Goal: Transaction & Acquisition: Purchase product/service

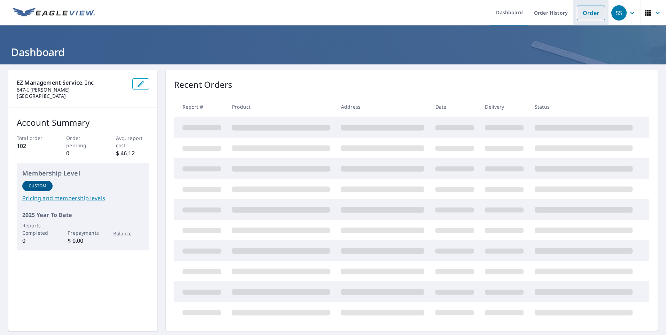
click at [579, 13] on link "Order" at bounding box center [591, 13] width 28 height 15
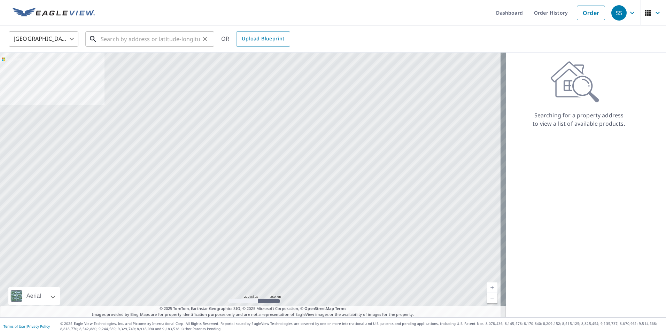
click at [114, 42] on input "text" at bounding box center [150, 38] width 99 height 19
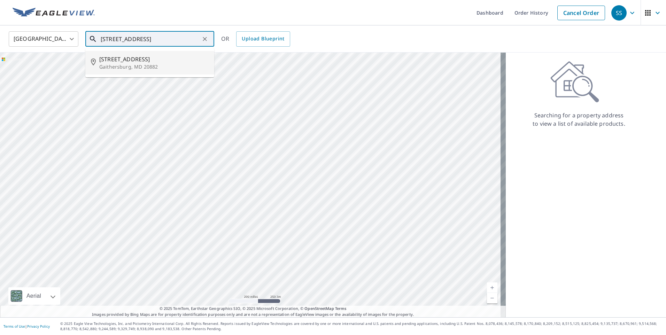
click at [107, 66] on p "Gaithersburg, MD 20882" at bounding box center [153, 66] width 109 height 7
type input "[STREET_ADDRESS][PERSON_NAME]"
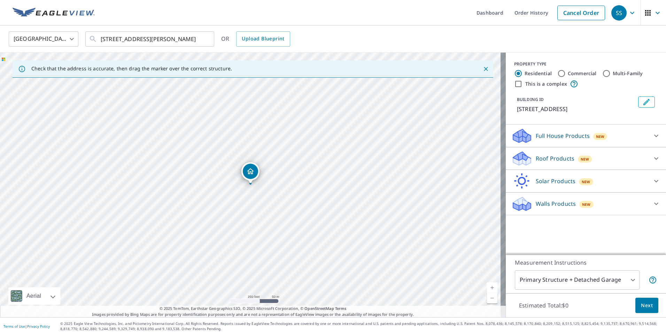
click at [548, 163] on p "Roof Products" at bounding box center [555, 158] width 39 height 8
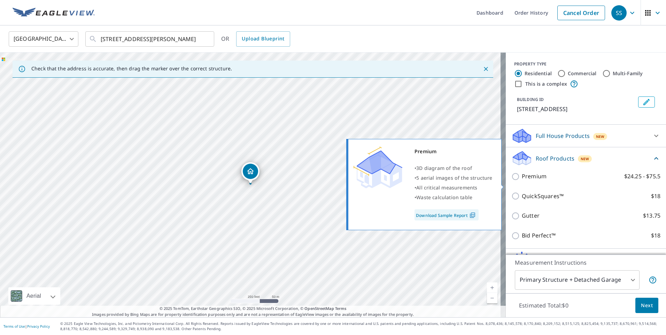
click at [513, 181] on input "Premium $24.25 - $75.5" at bounding box center [516, 176] width 10 height 8
checkbox input "true"
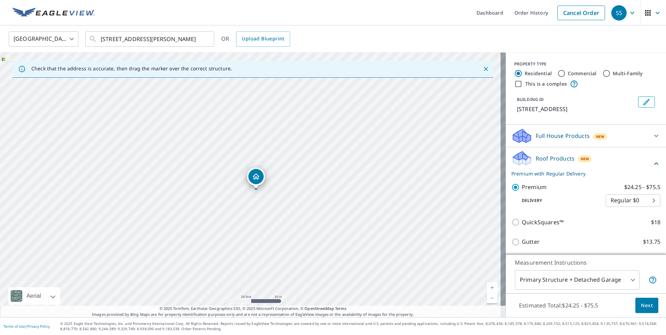
drag, startPoint x: 266, startPoint y: 198, endPoint x: 280, endPoint y: 135, distance: 64.9
click at [281, 135] on div "[STREET_ADDRESS][PERSON_NAME]" at bounding box center [253, 185] width 506 height 265
drag, startPoint x: 198, startPoint y: 217, endPoint x: 318, endPoint y: 203, distance: 120.9
click at [318, 203] on div "[STREET_ADDRESS][PERSON_NAME]" at bounding box center [253, 185] width 506 height 265
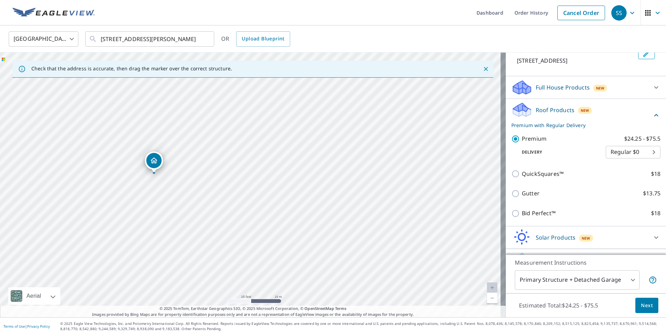
scroll to position [49, 0]
click at [647, 304] on span "Next" at bounding box center [647, 305] width 12 height 9
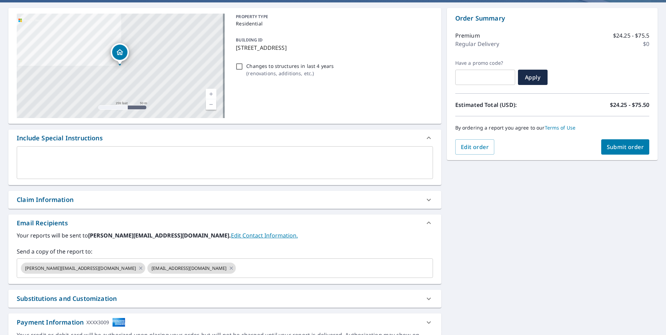
scroll to position [70, 0]
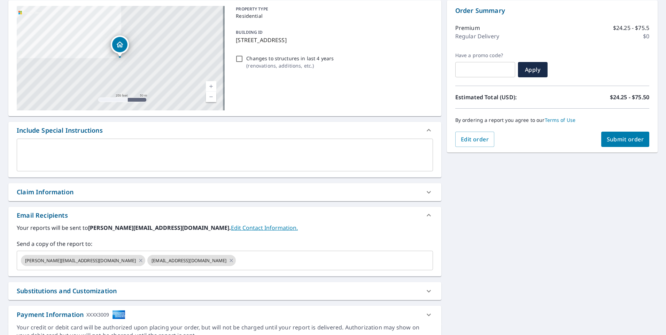
click at [269, 291] on div "Substitutions and Customization" at bounding box center [219, 290] width 404 height 9
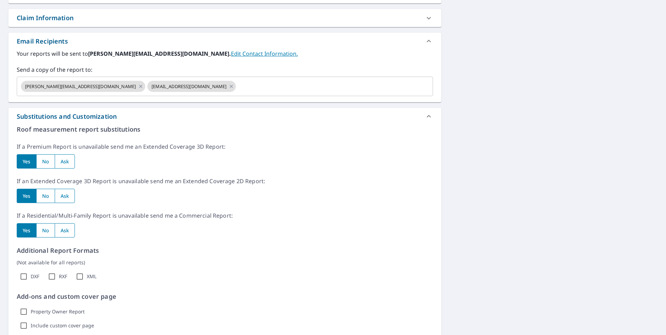
scroll to position [316, 0]
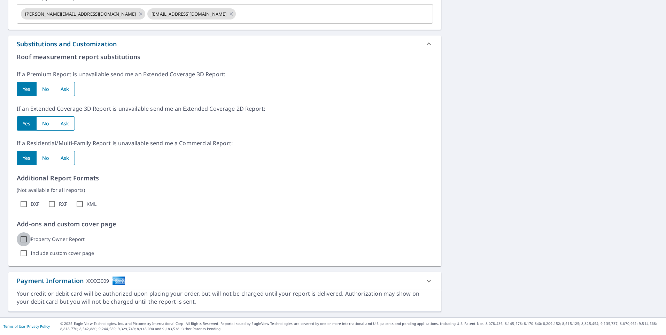
click at [23, 240] on input "Property Owner Report" at bounding box center [24, 239] width 14 height 14
checkbox input "true"
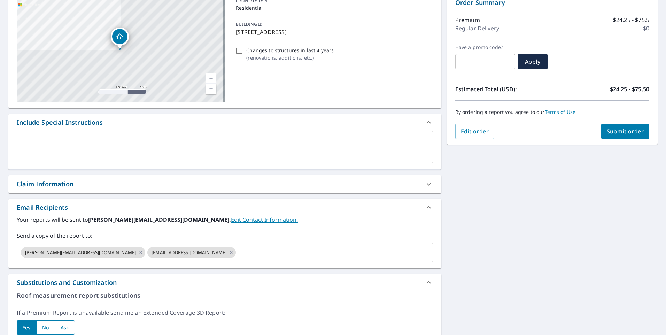
scroll to position [3, 0]
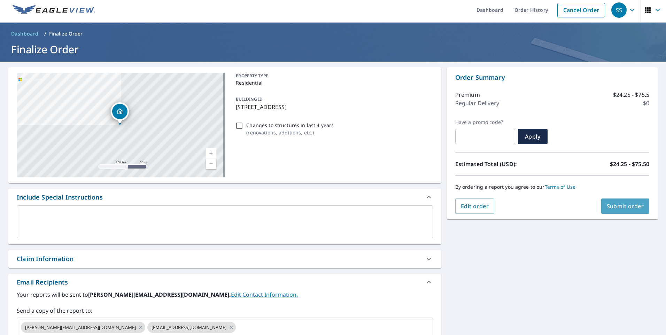
click at [611, 207] on span "Submit order" at bounding box center [625, 206] width 37 height 8
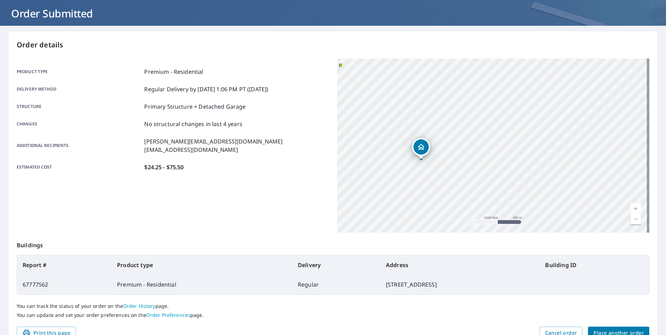
scroll to position [75, 0]
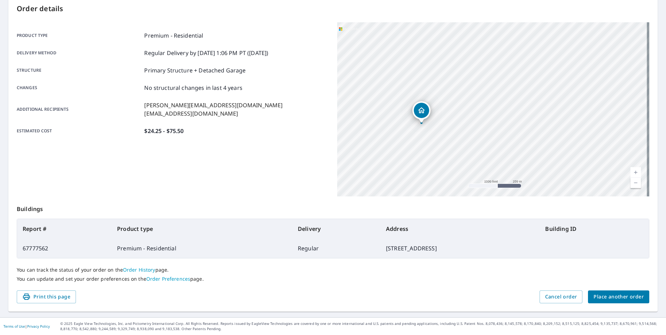
click at [247, 114] on div "Additional recipients [PERSON_NAME][EMAIL_ADDRESS][DOMAIN_NAME] [EMAIL_ADDRESS]…" at bounding box center [173, 109] width 312 height 17
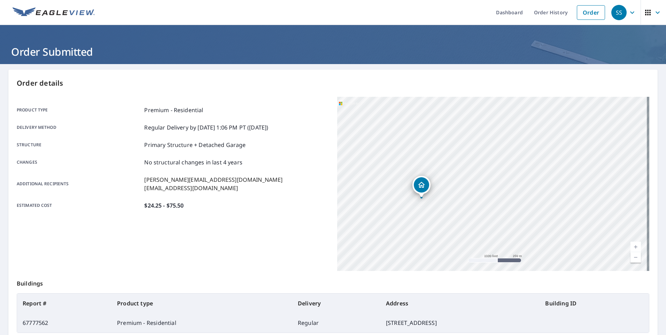
scroll to position [0, 0]
